Goal: Navigation & Orientation: Find specific page/section

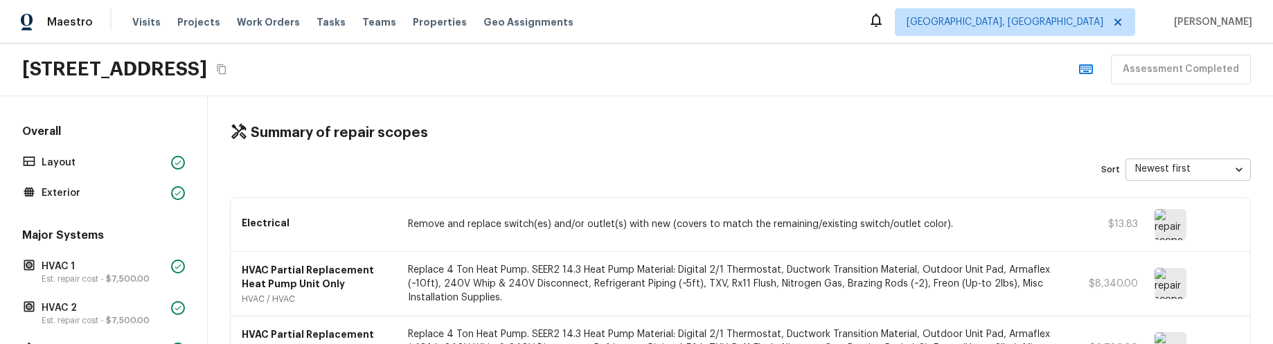
click at [870, 343] on html "Maestro Visits Projects Work Orders Tasks Teams Properties Geo Assignments Albu…" at bounding box center [636, 172] width 1273 height 344
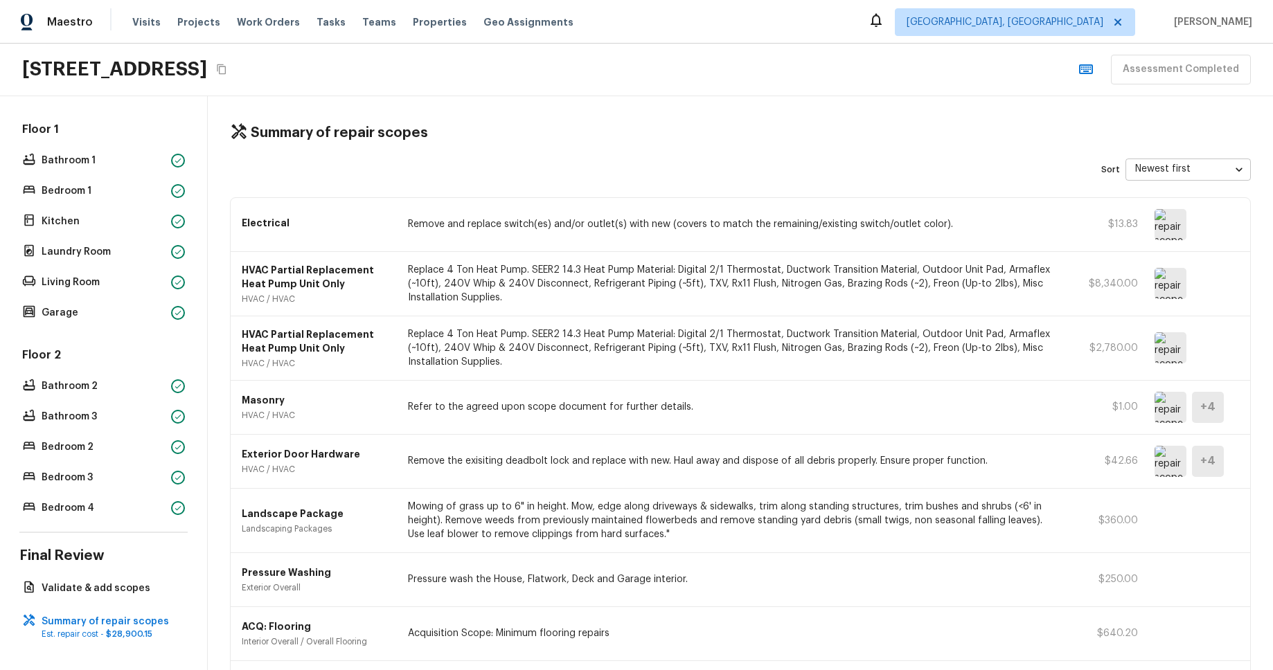
click at [881, 124] on div "Summary of repair scopes" at bounding box center [740, 133] width 1021 height 18
